Goal: Book appointment/travel/reservation

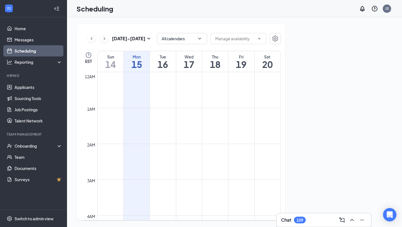
scroll to position [274, 0]
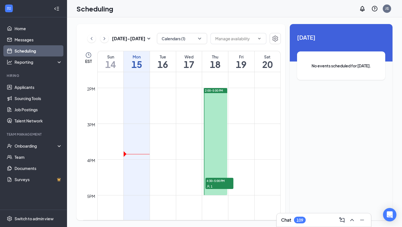
scroll to position [479, 0]
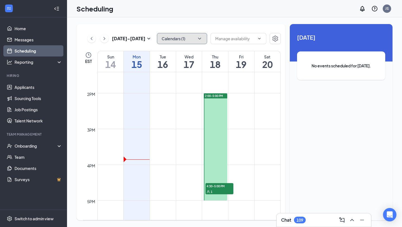
click at [197, 38] on button "Calendars (1)" at bounding box center [182, 38] width 50 height 11
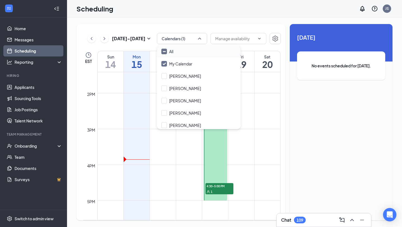
click at [166, 52] on input "All" at bounding box center [167, 52] width 12 height 6
checkbox input "true"
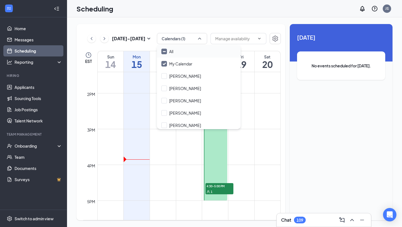
checkbox input "true"
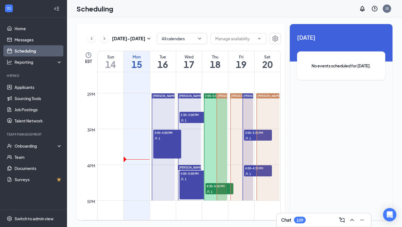
click at [212, 18] on div "[DATE] - [DATE] All calendars EST Sun 14 Mon 15 Tue 16 Wed 17 Thu 18 Fri 19 Sat…" at bounding box center [234, 121] width 335 height 209
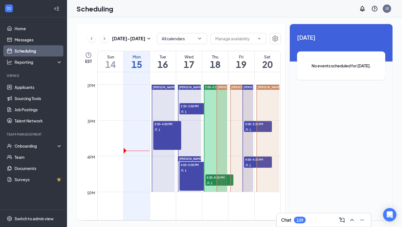
scroll to position [487, 0]
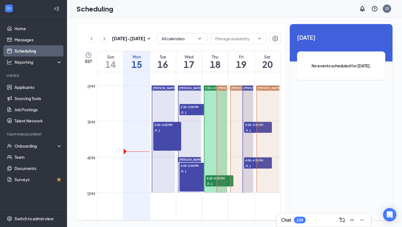
click at [212, 180] on span "4:30-5:00 PM" at bounding box center [219, 178] width 28 height 6
